Goal: Find specific page/section: Find specific page/section

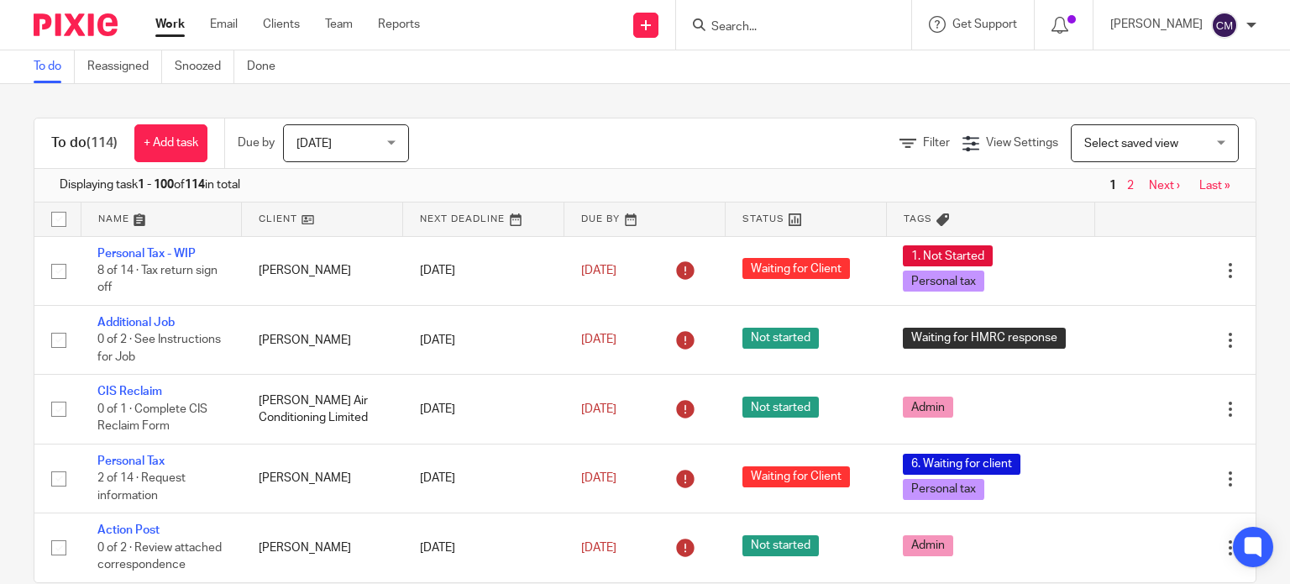
click at [826, 22] on input "Search" at bounding box center [784, 27] width 151 height 15
type input "e"
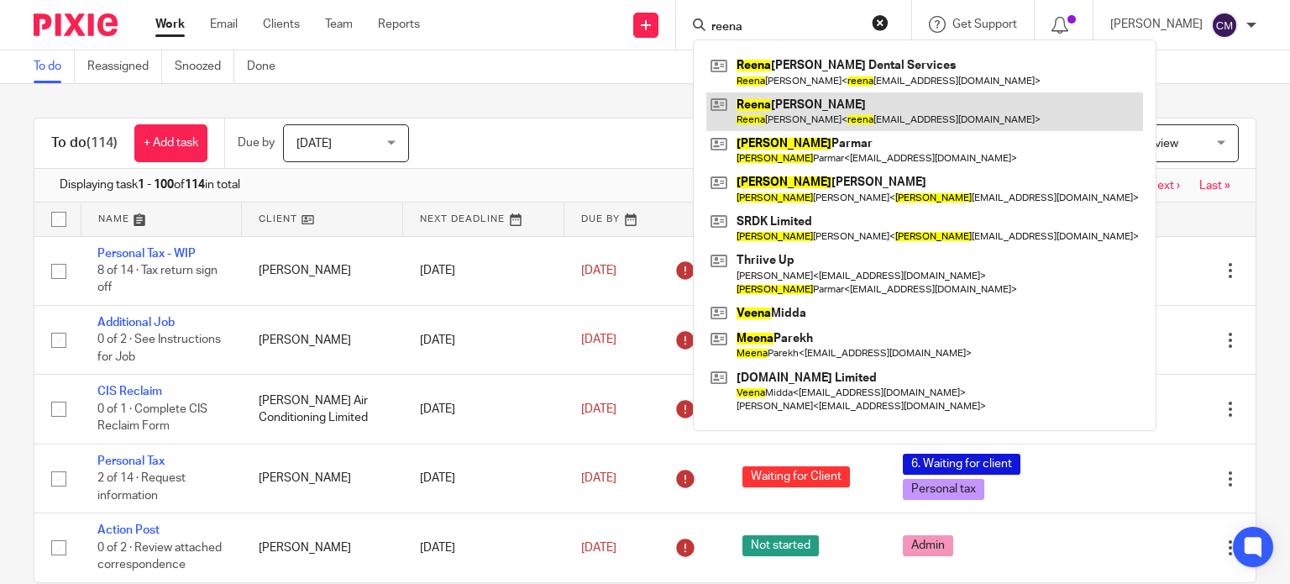
type input "reena"
click at [814, 123] on link at bounding box center [924, 111] width 437 height 39
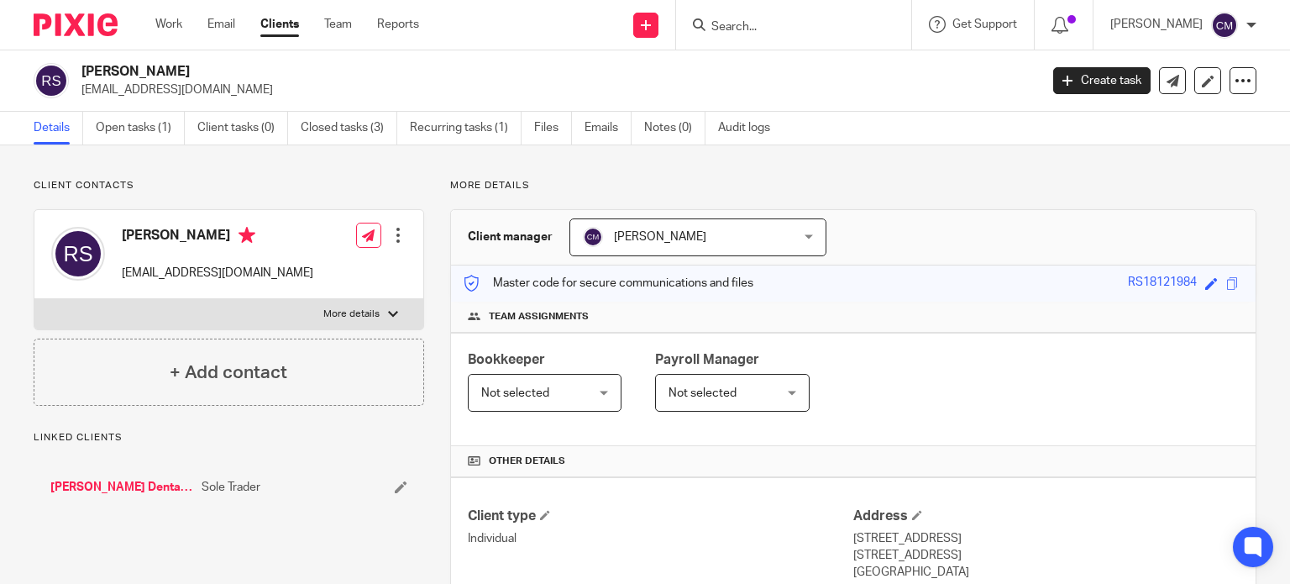
click at [364, 308] on p "More details" at bounding box center [351, 313] width 56 height 13
click at [34, 299] on input "More details" at bounding box center [34, 298] width 1 height 1
checkbox input "true"
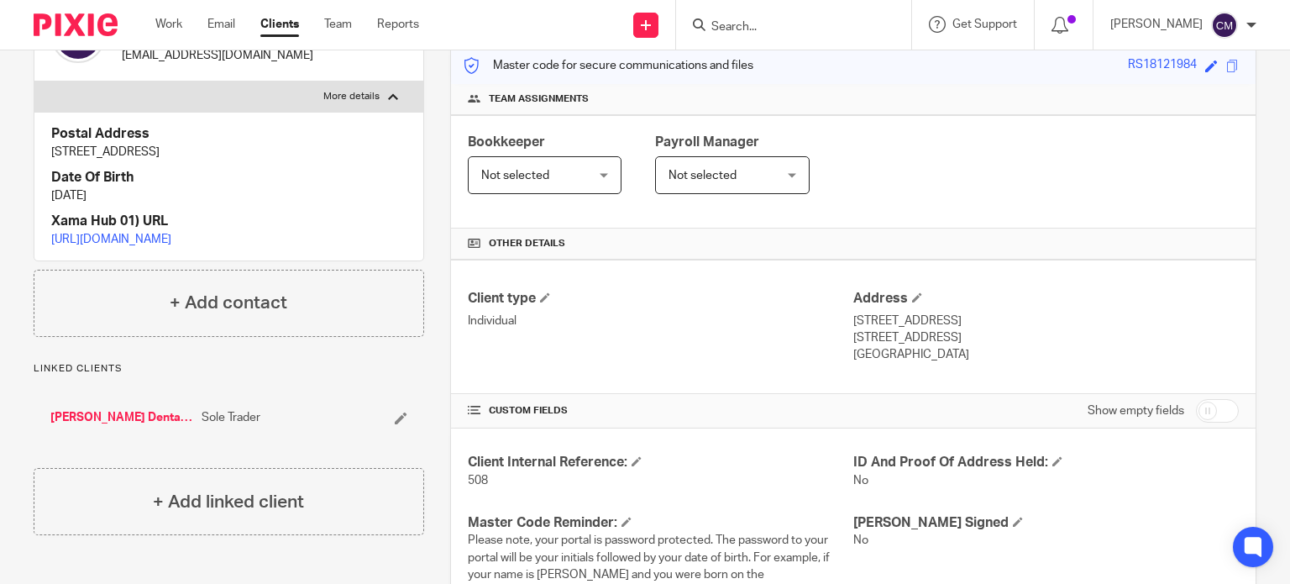
scroll to position [218, 0]
click at [151, 425] on link "[PERSON_NAME] Dental Services" at bounding box center [121, 416] width 143 height 17
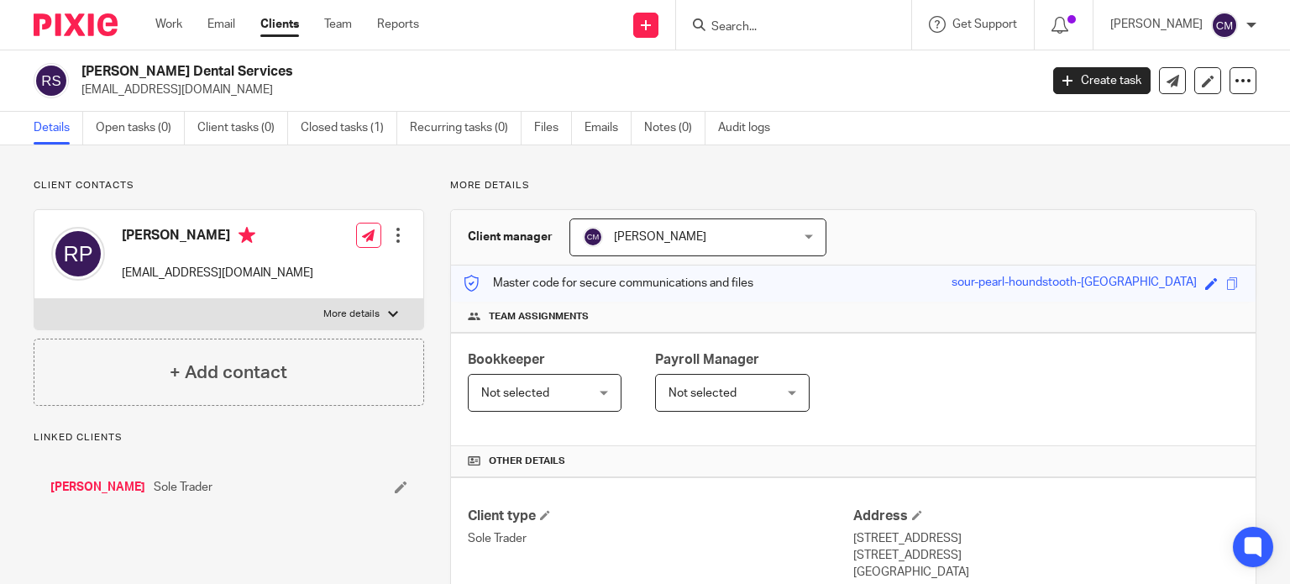
click at [366, 307] on p "More details" at bounding box center [351, 313] width 56 height 13
click at [34, 299] on input "More details" at bounding box center [34, 298] width 1 height 1
checkbox input "true"
